Goal: Navigation & Orientation: Go to known website

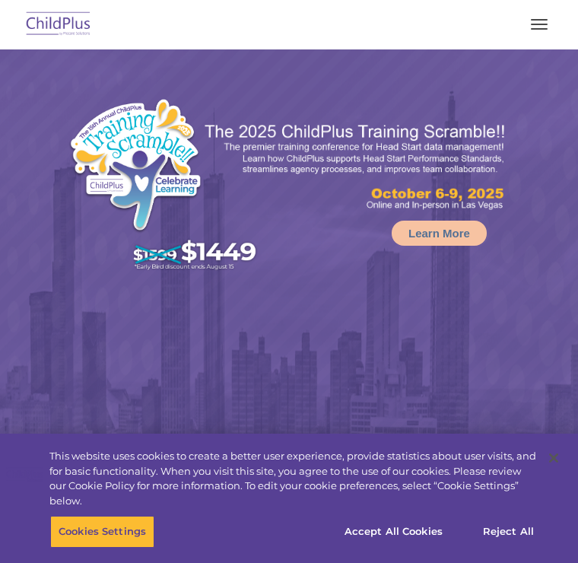
select select "MEDIUM"
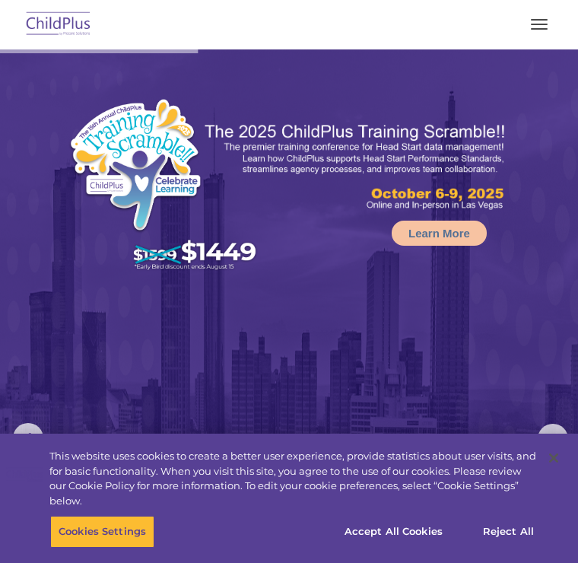
click at [540, 22] on button "button" at bounding box center [539, 24] width 32 height 24
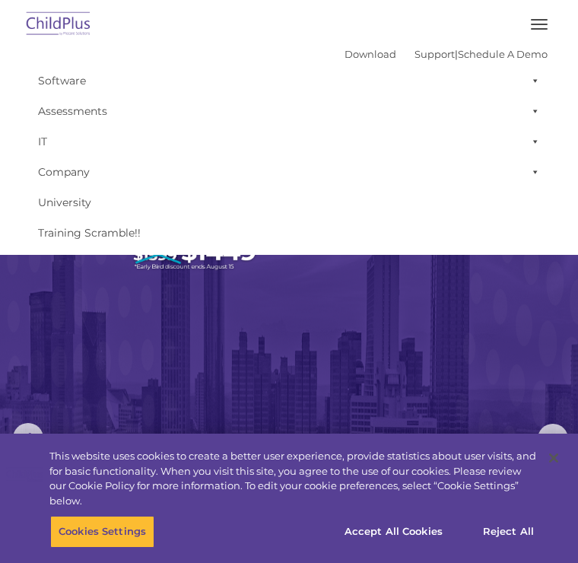
click at [546, 22] on button "button" at bounding box center [539, 24] width 32 height 24
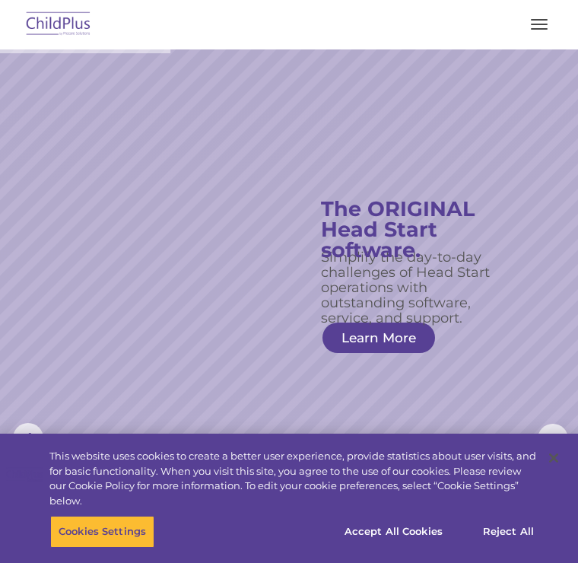
click at [65, 24] on img at bounding box center [58, 25] width 71 height 36
click at [548, 23] on button "button" at bounding box center [539, 24] width 32 height 24
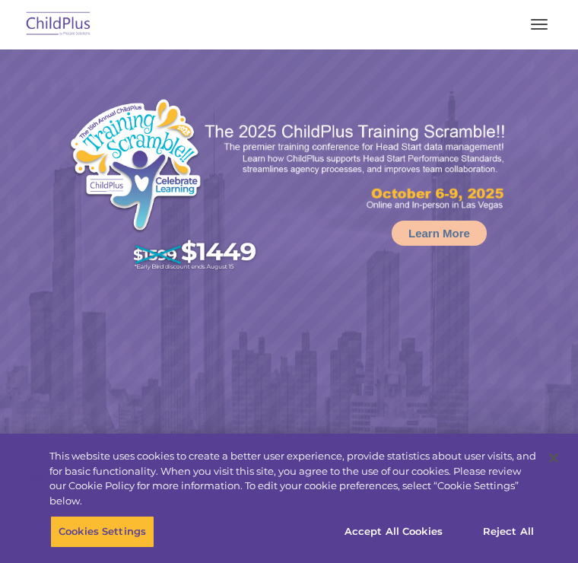
select select "MEDIUM"
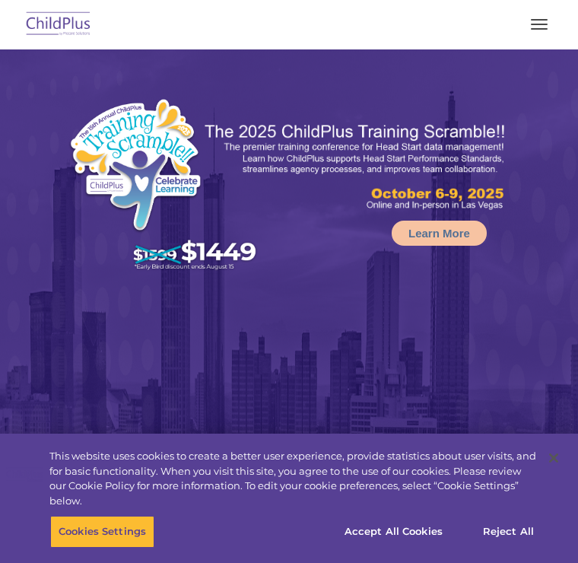
click at [544, 14] on button "button" at bounding box center [539, 24] width 32 height 24
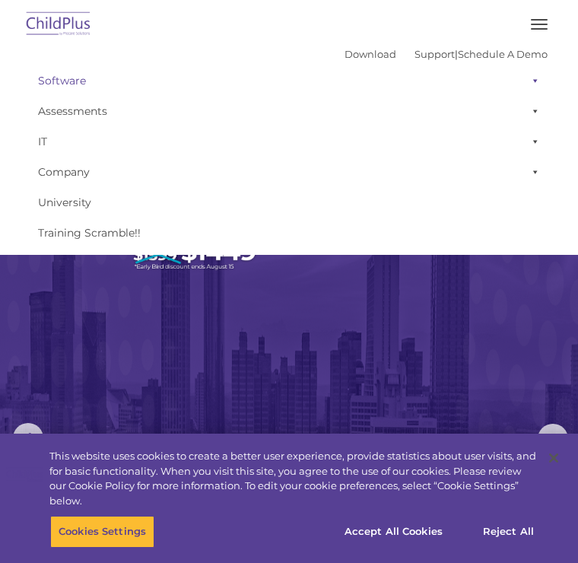
click at [537, 71] on span at bounding box center [532, 80] width 15 height 30
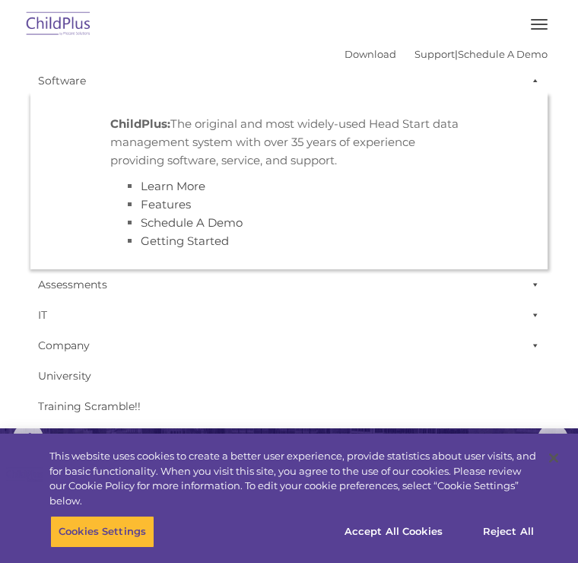
click at [542, 21] on button "button" at bounding box center [539, 24] width 32 height 24
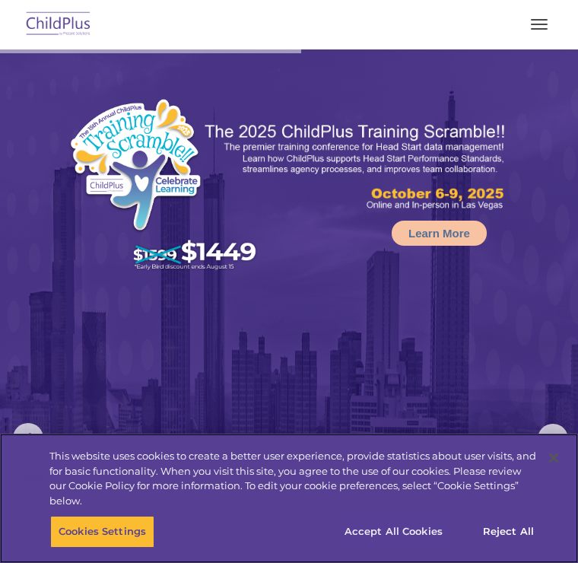
click at [413, 529] on button "Accept All Cookies" at bounding box center [393, 531] width 115 height 32
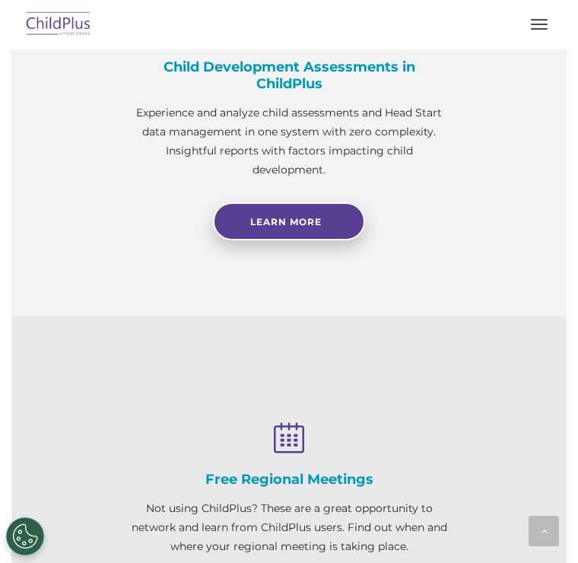
scroll to position [1349, 0]
